Goal: Find specific page/section: Find specific page/section

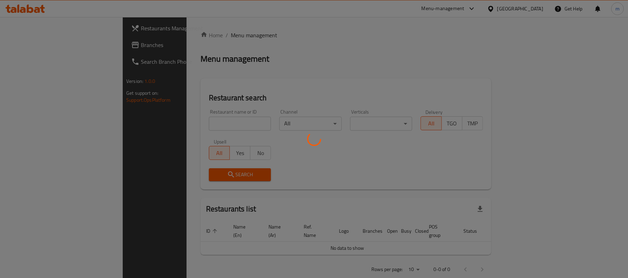
click at [28, 45] on div at bounding box center [314, 139] width 628 height 278
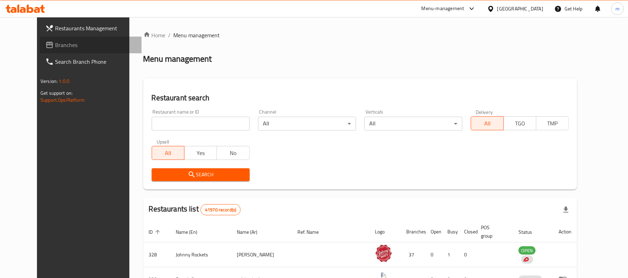
click at [55, 45] on span "Branches" at bounding box center [95, 45] width 81 height 8
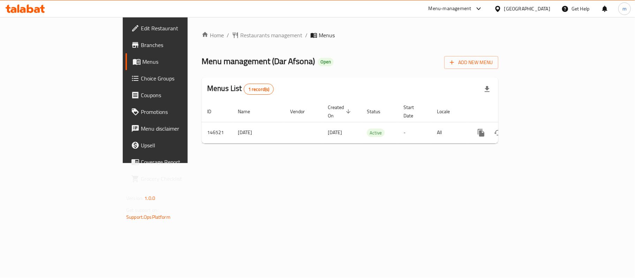
click at [20, 2] on div at bounding box center [25, 9] width 51 height 14
click at [35, 14] on div at bounding box center [25, 9] width 51 height 14
click at [35, 9] on icon at bounding box center [25, 9] width 39 height 8
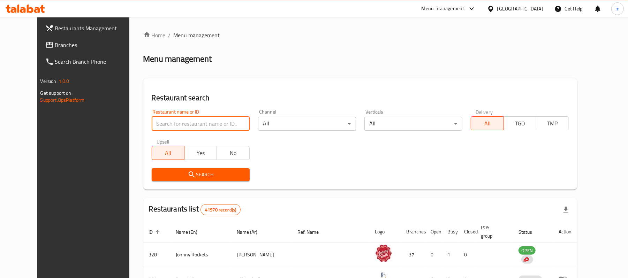
click at [178, 121] on input "search" at bounding box center [201, 124] width 98 height 14
paste input "612744"
type input "612744"
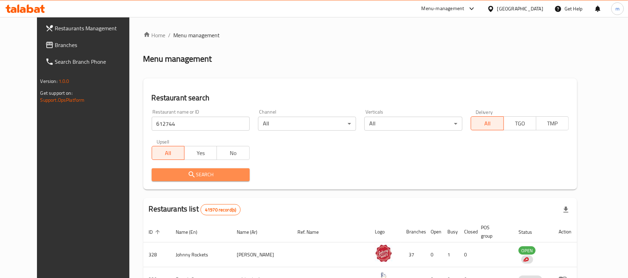
click at [211, 169] on button "Search" at bounding box center [201, 174] width 98 height 13
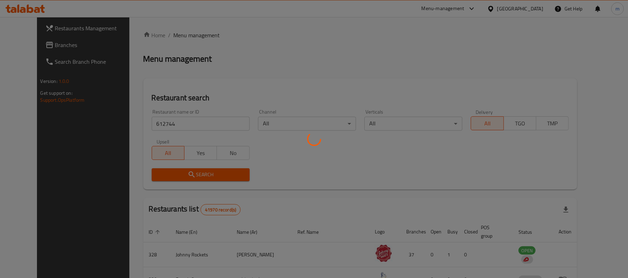
click at [211, 170] on div at bounding box center [314, 139] width 628 height 278
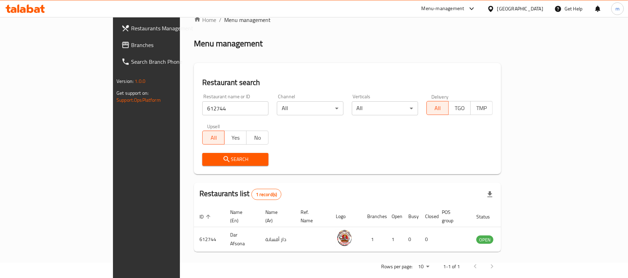
scroll to position [20, 0]
